Goal: Find specific page/section: Find specific page/section

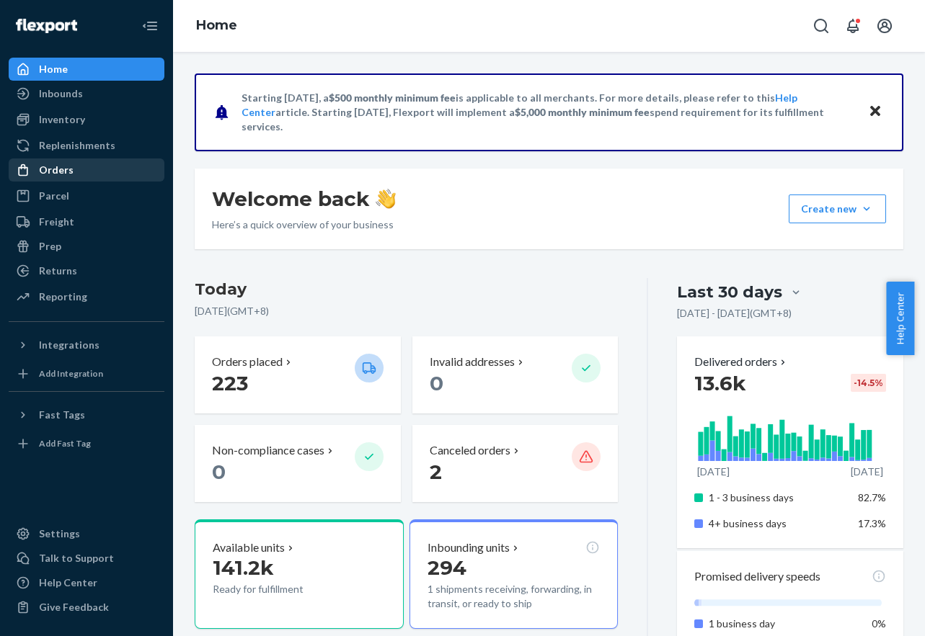
click at [48, 171] on div "Orders" at bounding box center [56, 170] width 35 height 14
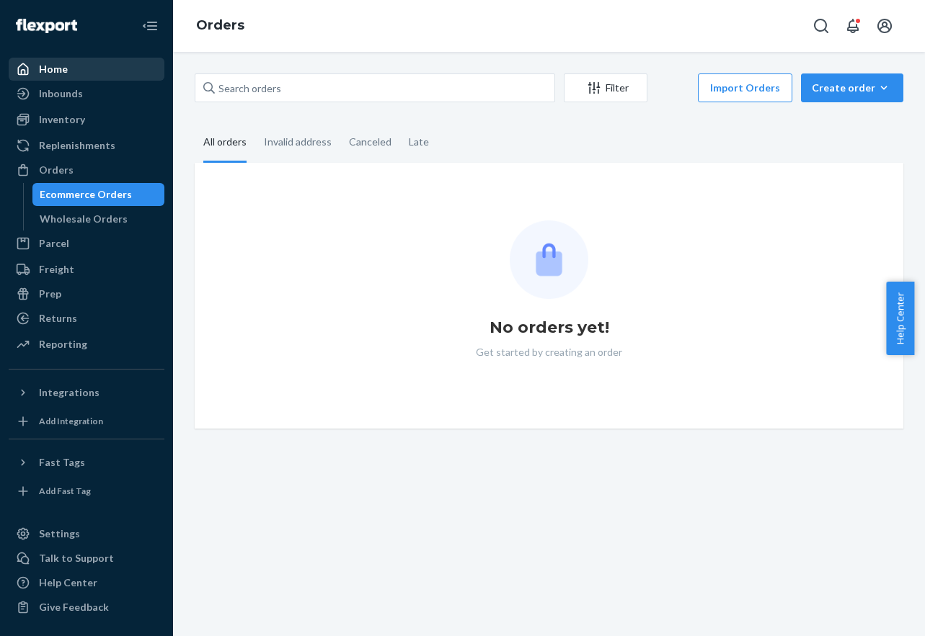
click at [64, 66] on div "Home" at bounding box center [53, 69] width 29 height 14
